Goal: Task Accomplishment & Management: Manage account settings

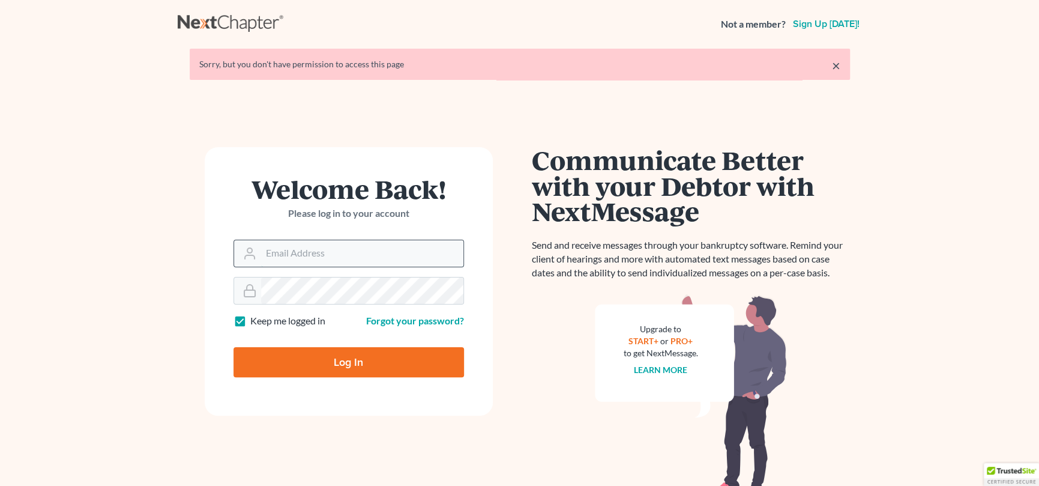
click at [367, 252] on input "Email Address" at bounding box center [362, 253] width 202 height 26
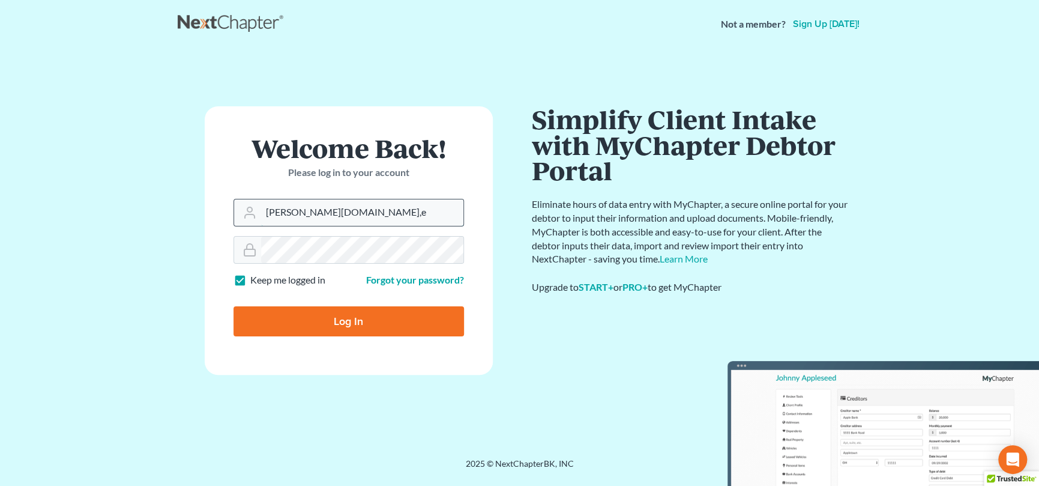
click at [316, 210] on input "nicole.ca,e" at bounding box center [362, 212] width 202 height 26
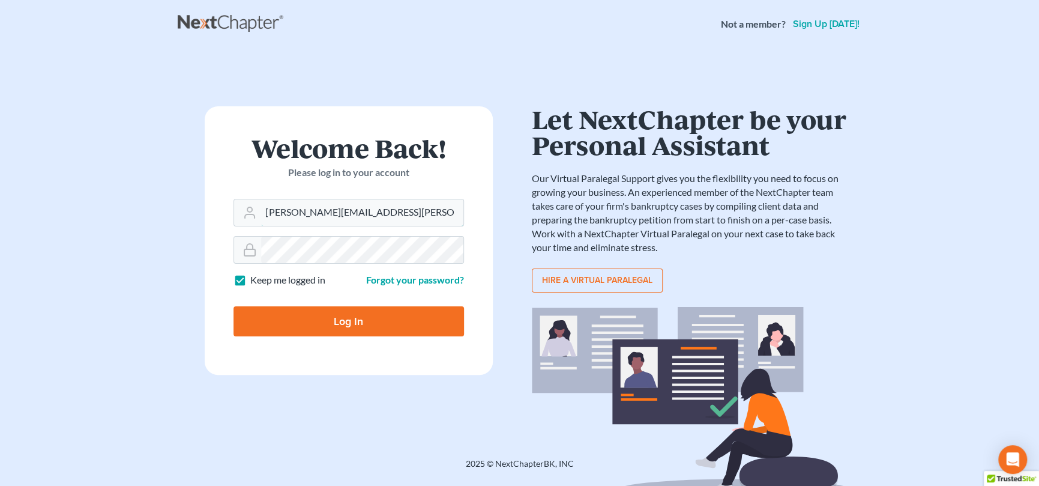
type input "[PERSON_NAME][EMAIL_ADDRESS][PERSON_NAME][DOMAIN_NAME]"
click at [346, 313] on input "Log In" at bounding box center [349, 321] width 231 height 30
type input "Thinking..."
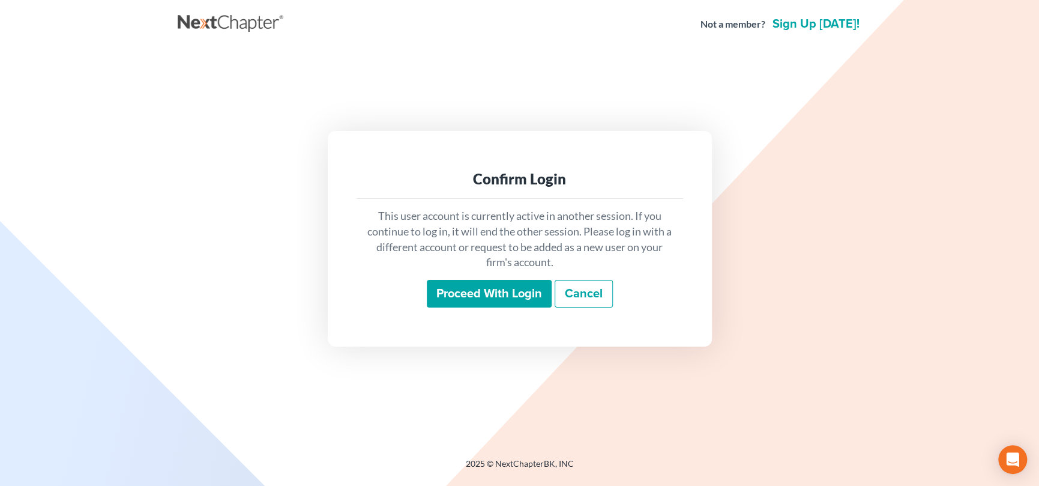
click at [490, 293] on input "Proceed with login" at bounding box center [489, 294] width 125 height 28
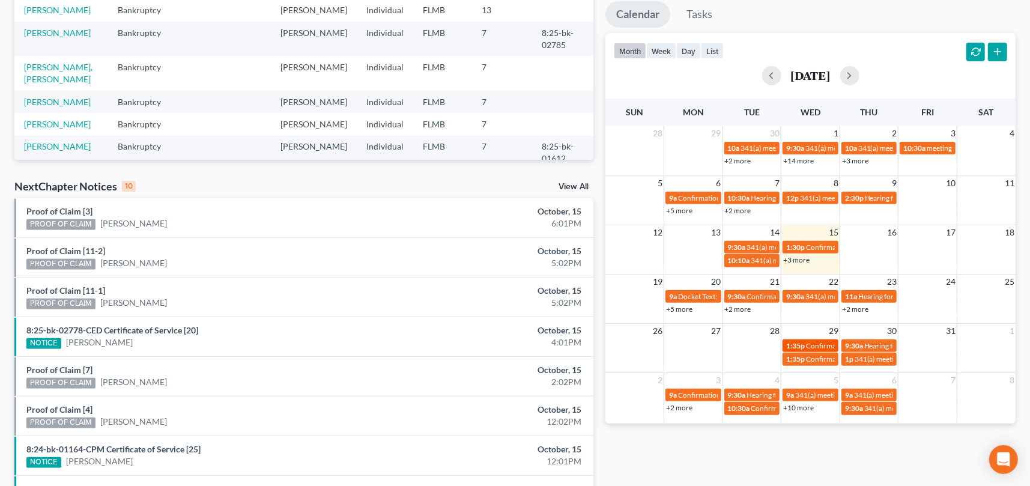
scroll to position [240, 0]
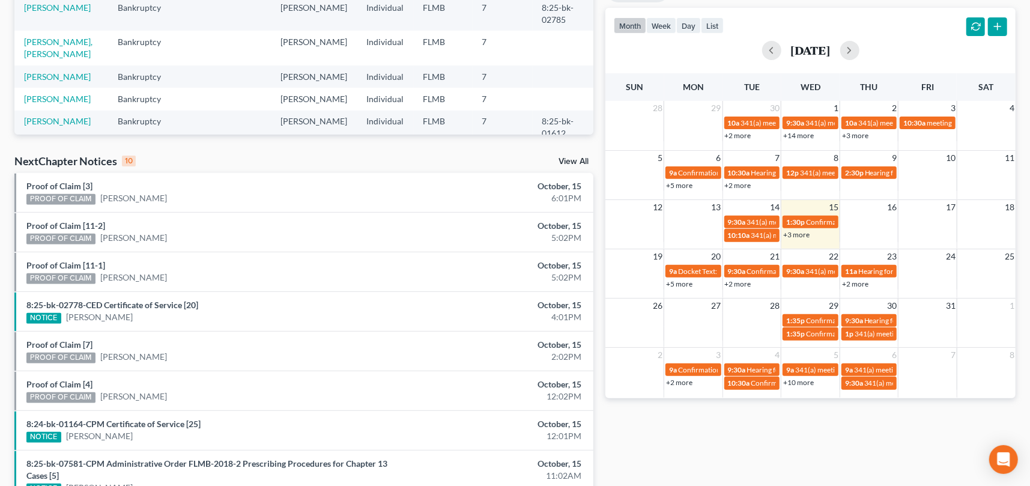
click at [731, 181] on link "+2 more" at bounding box center [738, 185] width 26 height 9
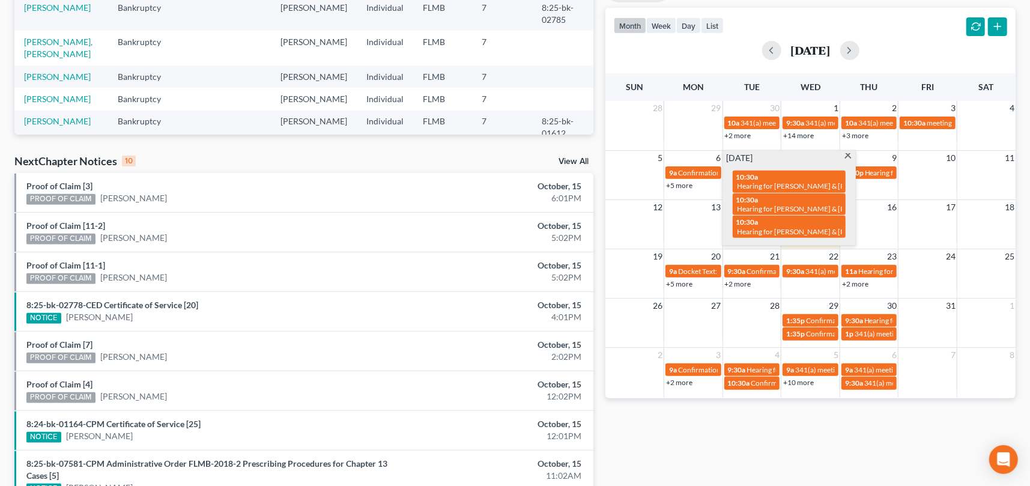
click at [846, 156] on span at bounding box center [848, 157] width 9 height 8
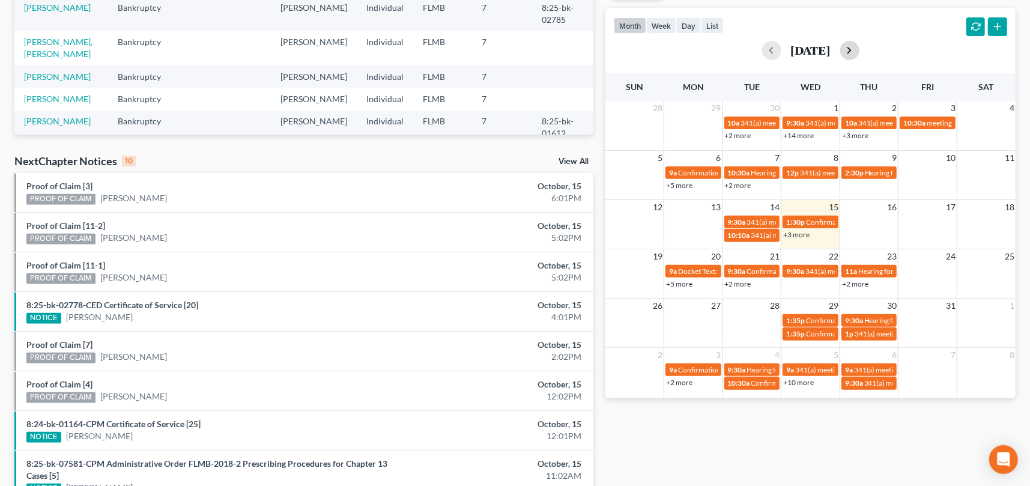
click at [859, 49] on button "button" at bounding box center [849, 50] width 19 height 19
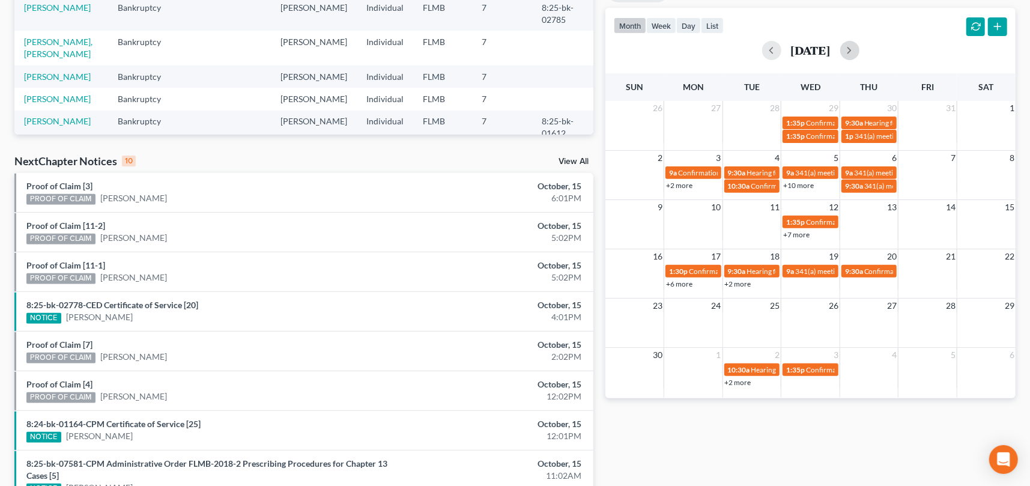
click at [805, 192] on td "+10 more" at bounding box center [810, 185] width 59 height 13
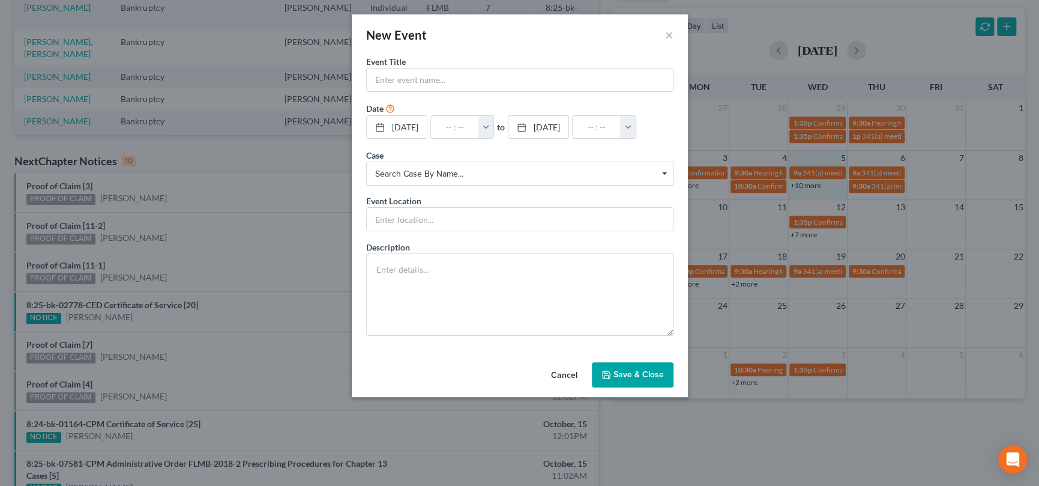
click at [545, 377] on button "Cancel" at bounding box center [565, 375] width 46 height 24
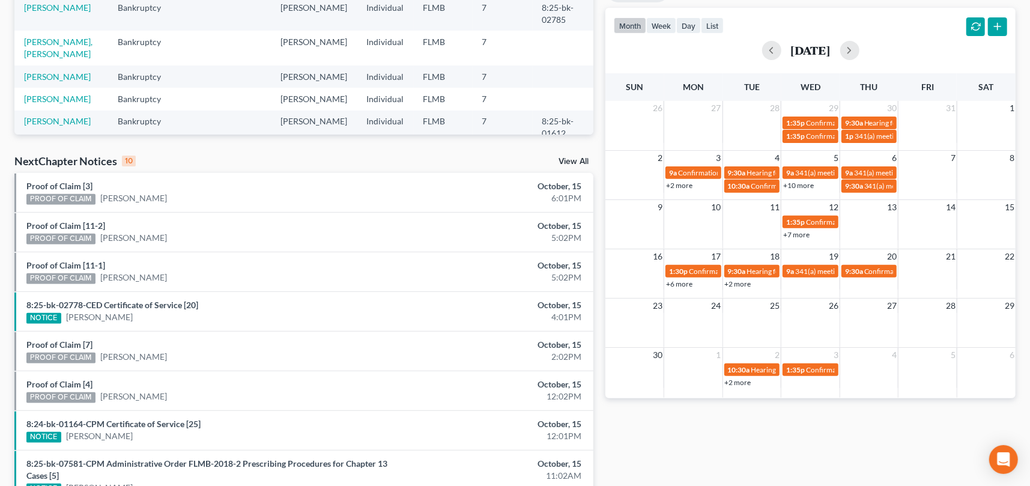
click at [796, 183] on link "+10 more" at bounding box center [798, 185] width 31 height 9
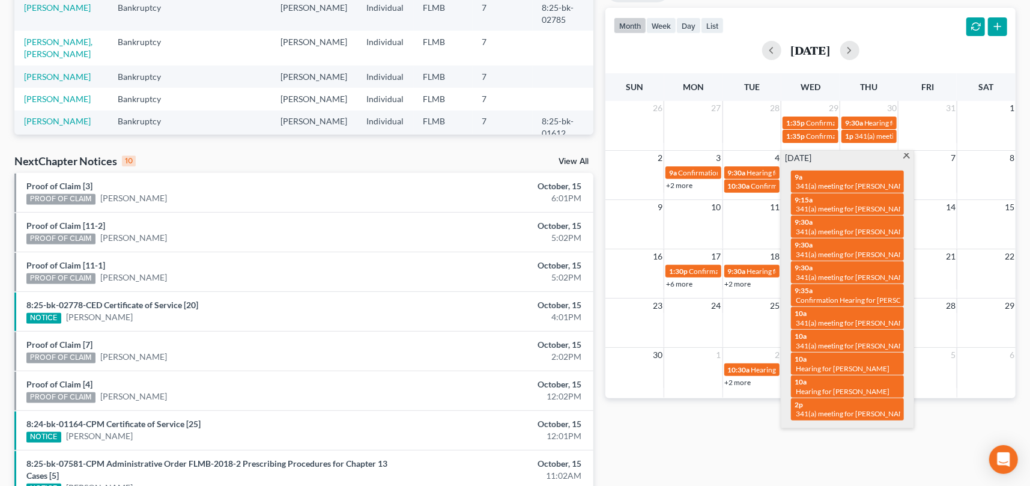
click at [907, 156] on span at bounding box center [906, 157] width 9 height 8
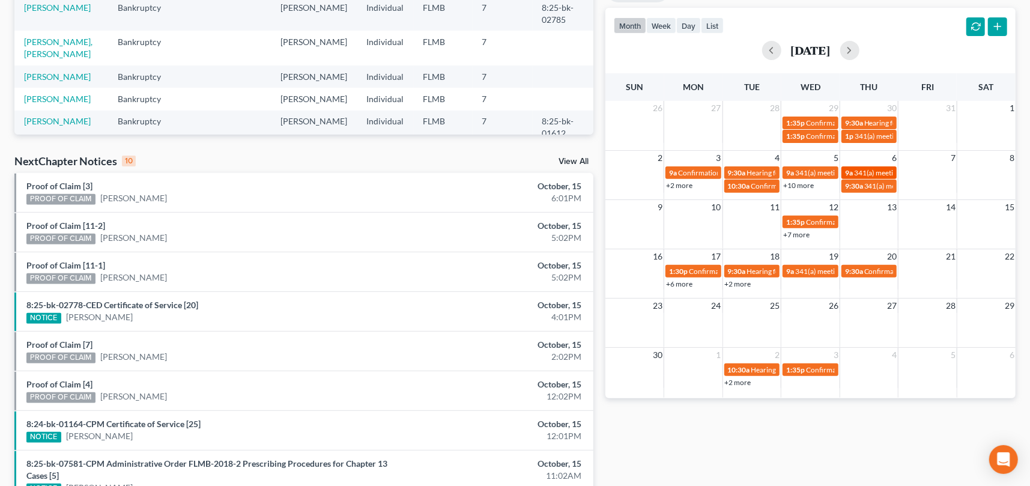
click at [861, 169] on span "341(a) meeting for [PERSON_NAME]" at bounding box center [912, 172] width 116 height 9
select select "Days"
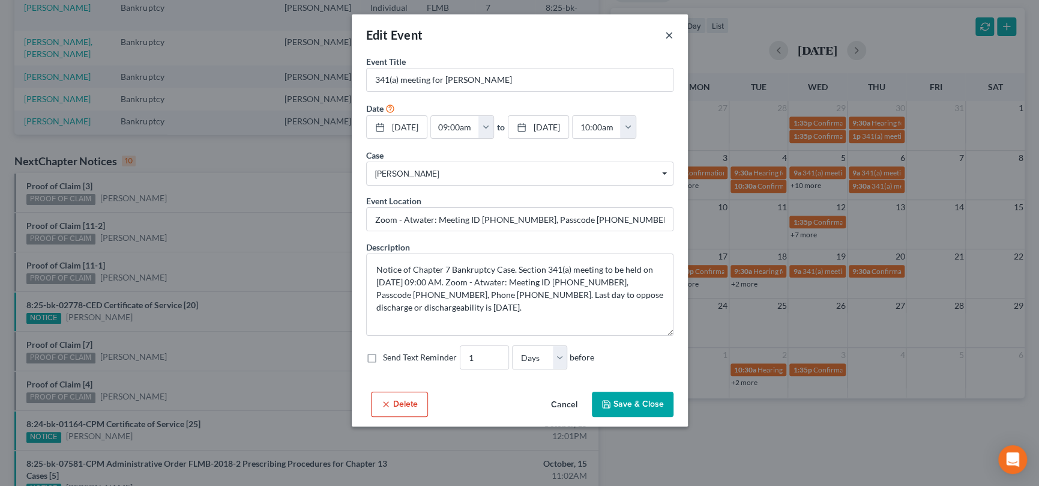
click at [666, 33] on button "×" at bounding box center [669, 35] width 8 height 14
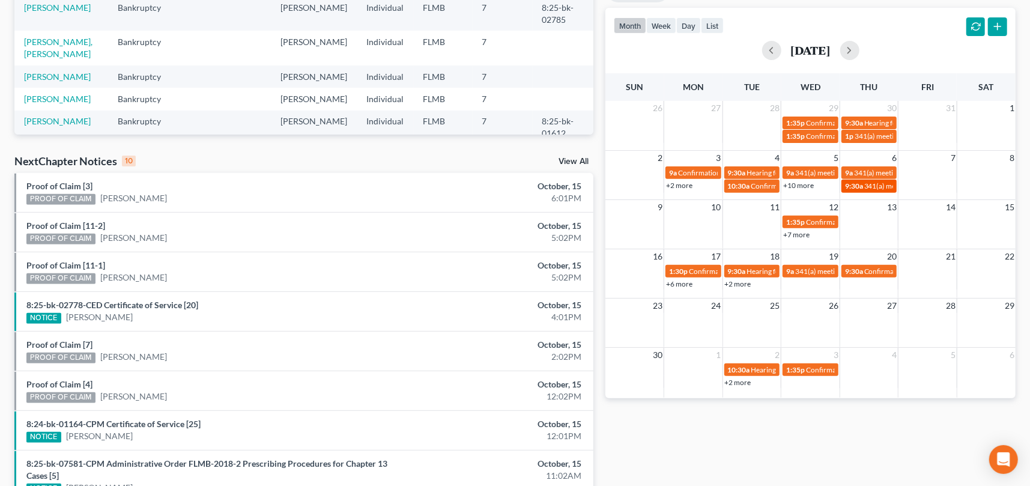
click at [866, 188] on span "341(a) meeting for [PERSON_NAME]" at bounding box center [922, 185] width 116 height 9
select select "Days"
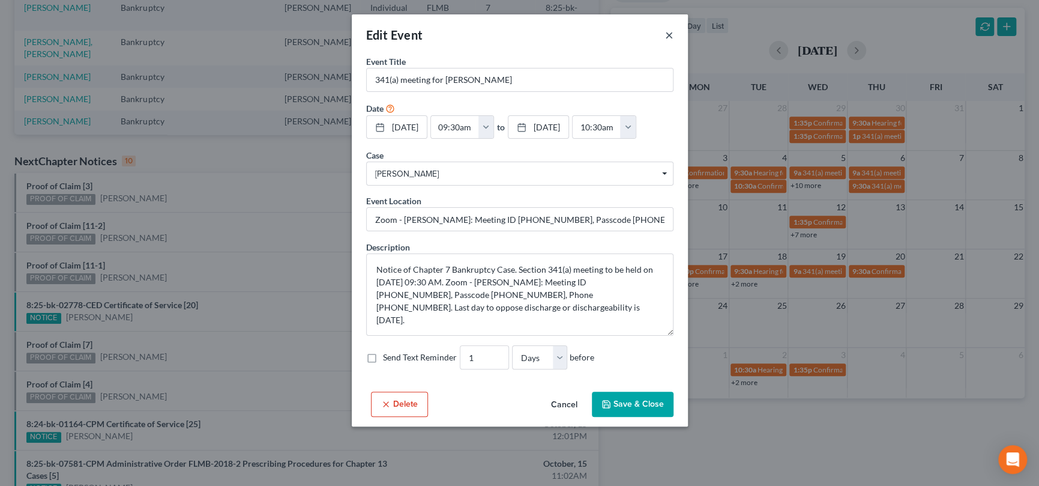
click at [667, 36] on button "×" at bounding box center [669, 35] width 8 height 14
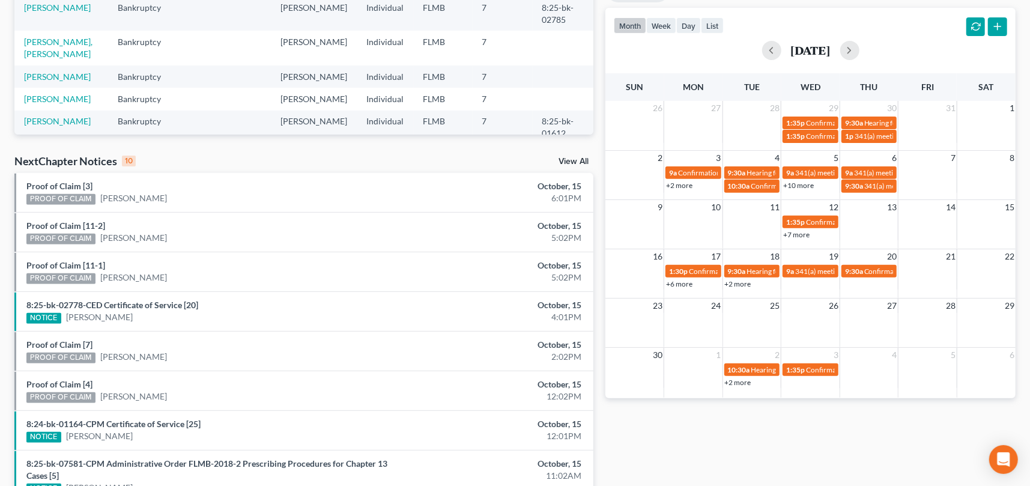
click at [789, 237] on link "+7 more" at bounding box center [796, 234] width 26 height 9
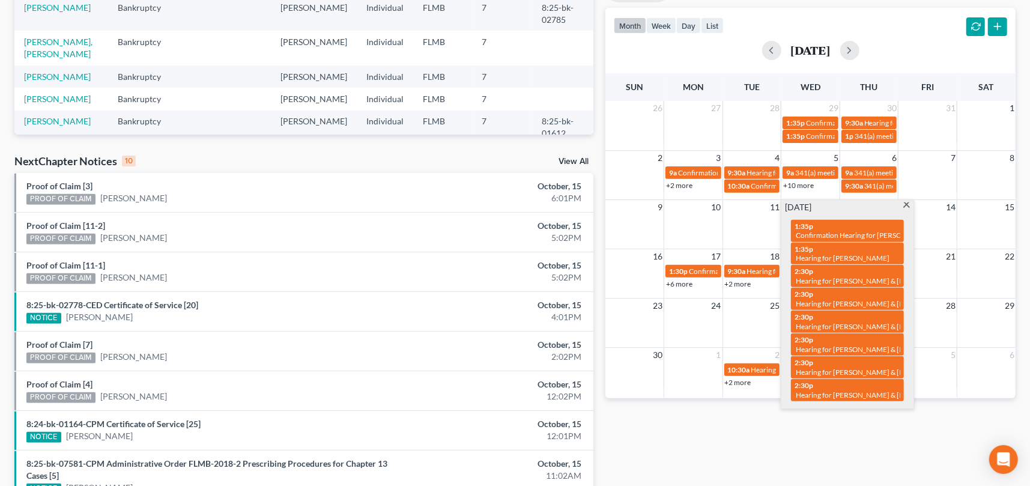
click at [705, 432] on div "Monthly Progress Bankruptcy Bankruptcy Criminal Law Other [DATE] [DATE] [DATE] …" at bounding box center [810, 211] width 422 height 777
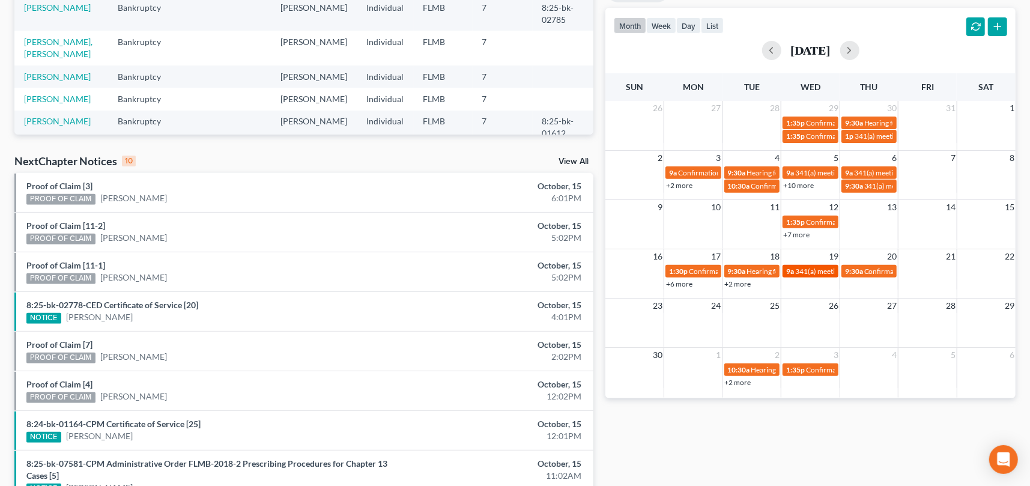
click at [821, 271] on span "341(a) meeting for [PERSON_NAME]" at bounding box center [853, 271] width 116 height 9
select select "Days"
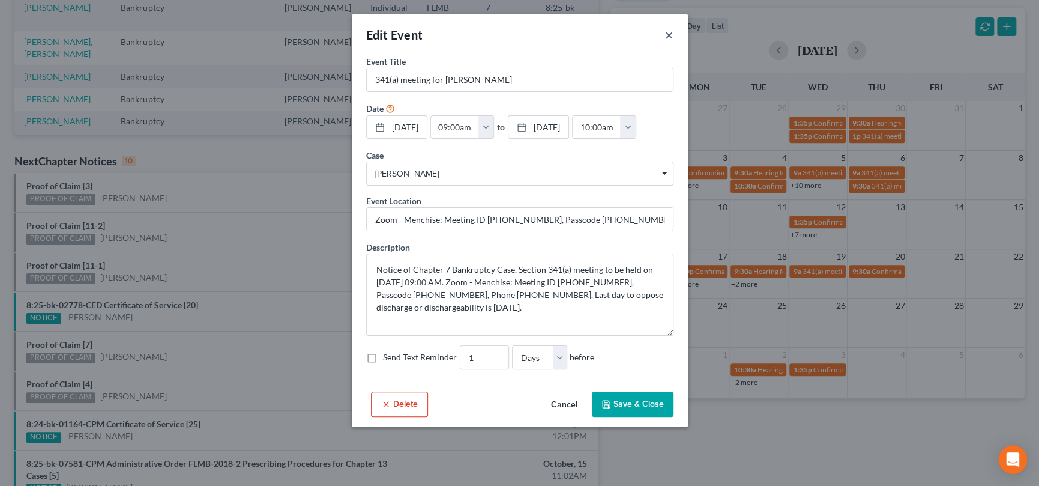
click at [671, 34] on button "×" at bounding box center [669, 35] width 8 height 14
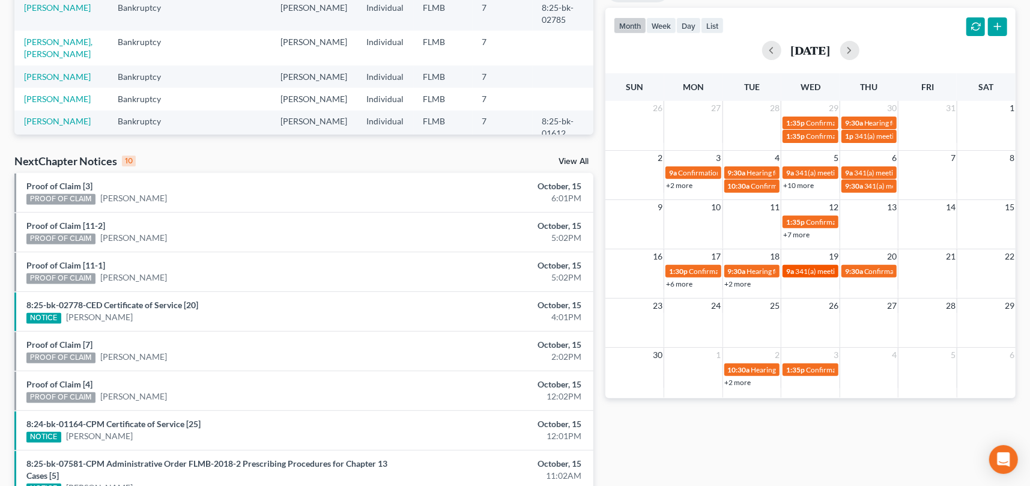
click at [808, 271] on span "341(a) meeting for [PERSON_NAME]" at bounding box center [853, 271] width 116 height 9
select select "Days"
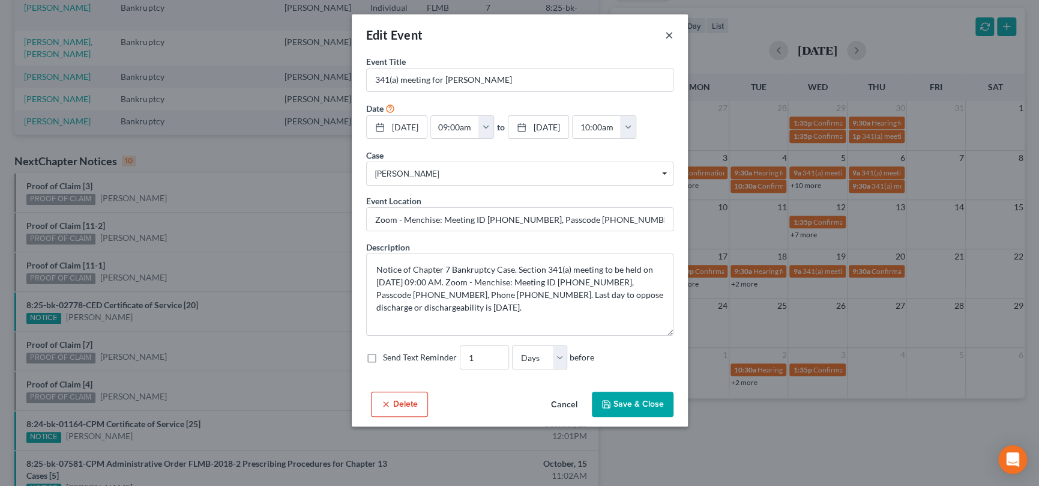
click at [671, 32] on button "×" at bounding box center [669, 35] width 8 height 14
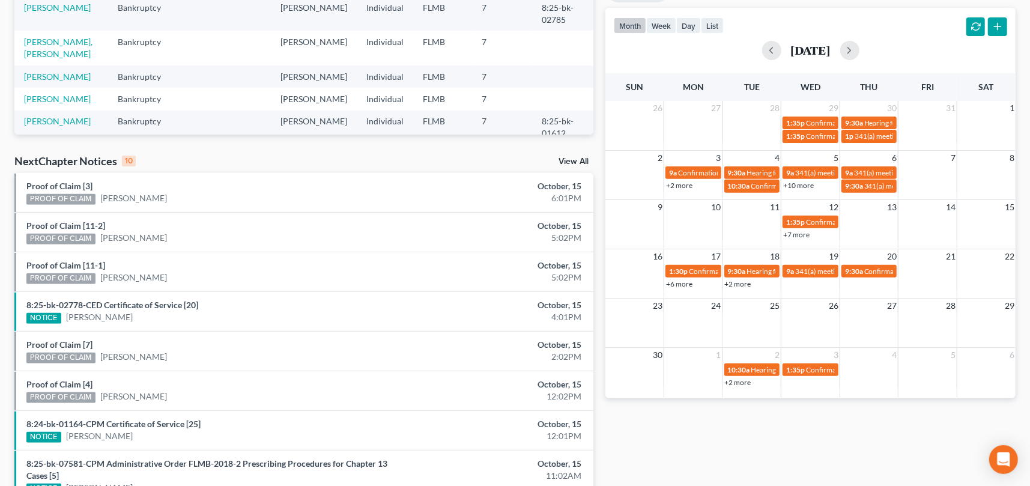
click at [741, 283] on link "+2 more" at bounding box center [738, 283] width 26 height 9
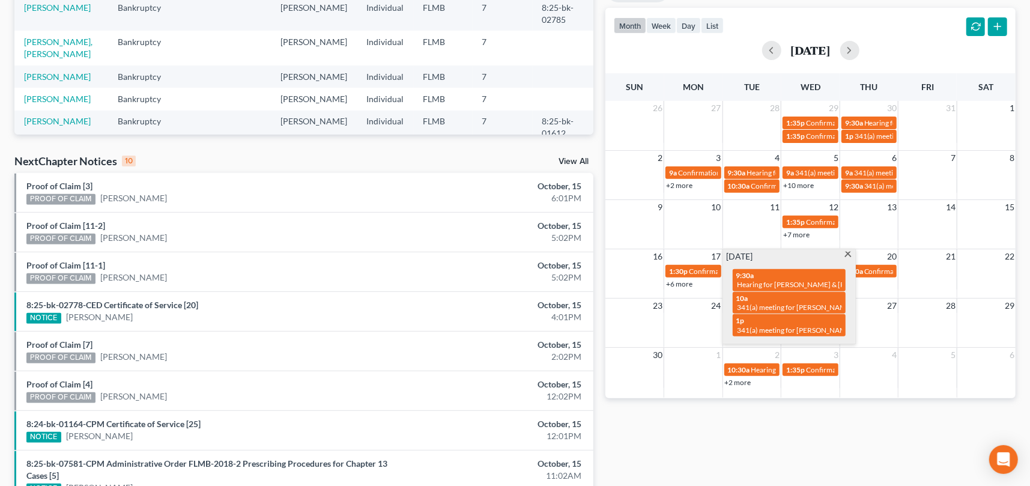
click at [914, 282] on td at bounding box center [927, 277] width 59 height 26
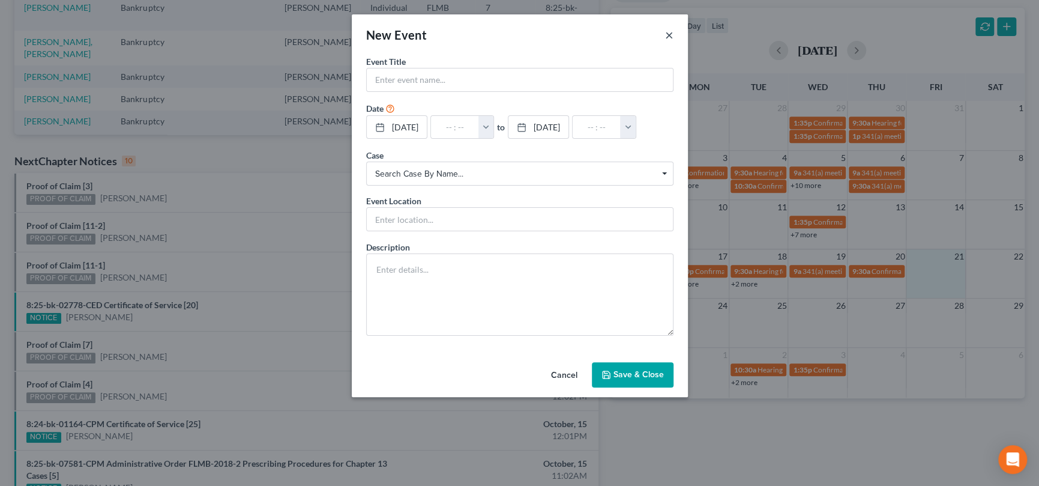
click at [669, 35] on button "×" at bounding box center [669, 35] width 8 height 14
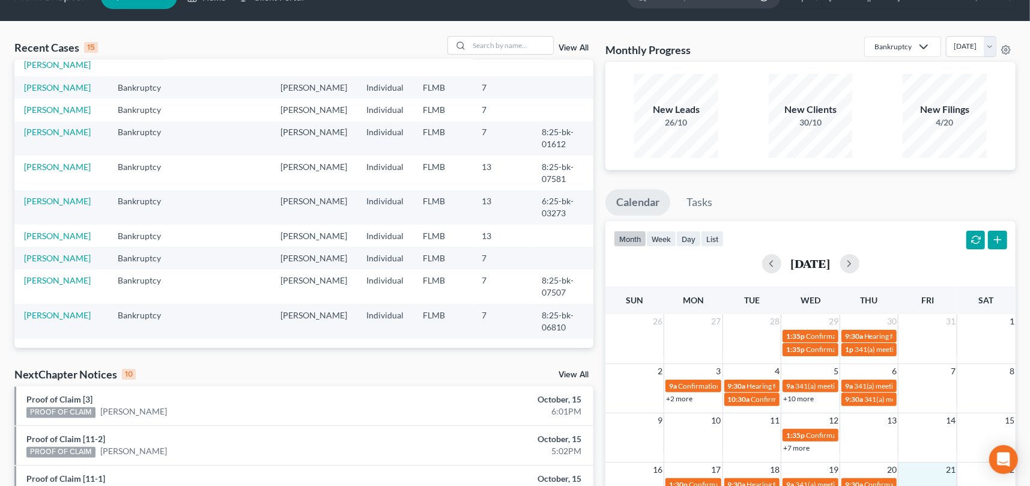
scroll to position [262, 0]
click at [49, 280] on link "[PERSON_NAME]" at bounding box center [57, 280] width 67 height 10
